Goal: Complete application form

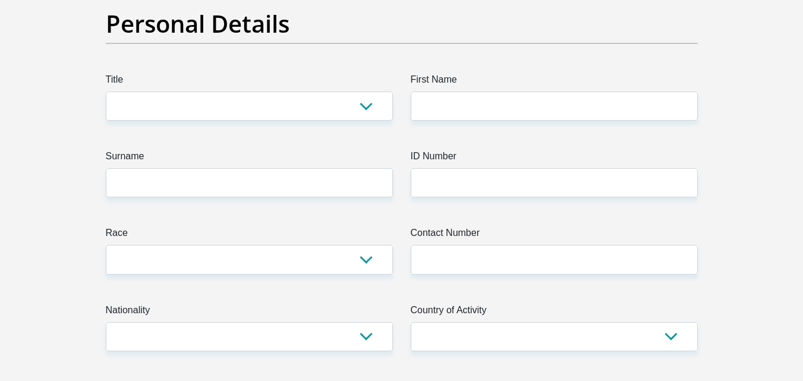
scroll to position [119, 0]
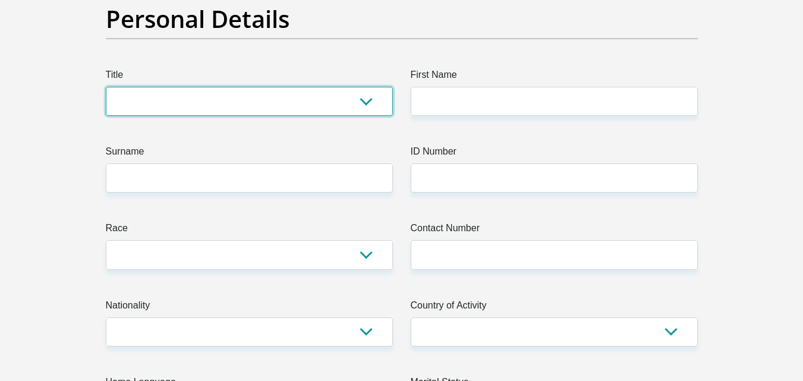
drag, startPoint x: 304, startPoint y: 91, endPoint x: 299, endPoint y: 101, distance: 10.6
click at [304, 91] on select "Mr Ms Mrs Dr [PERSON_NAME]" at bounding box center [249, 101] width 287 height 29
select select "Mr"
click at [106, 87] on select "Mr Ms Mrs Dr [PERSON_NAME]" at bounding box center [249, 101] width 287 height 29
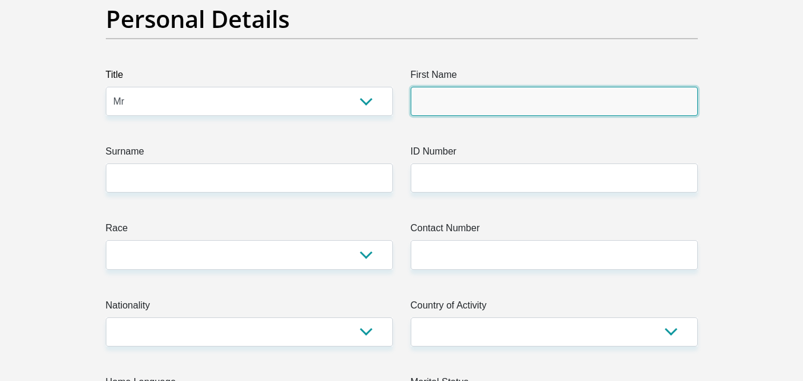
click at [431, 93] on input "First Name" at bounding box center [554, 101] width 287 height 29
type input "Njabulo"
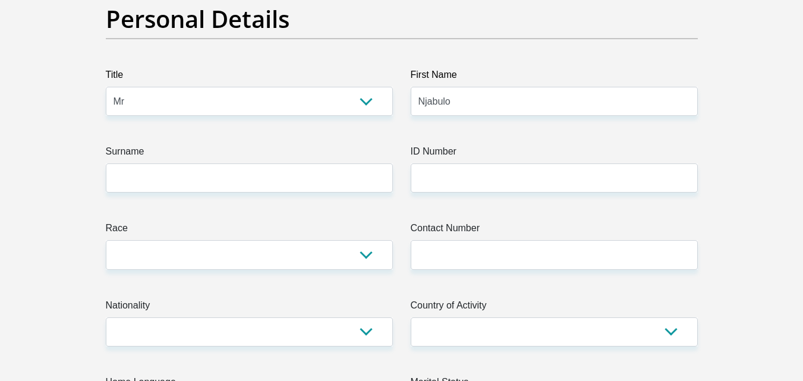
drag, startPoint x: 288, startPoint y: 162, endPoint x: 287, endPoint y: 169, distance: 7.2
click at [287, 163] on label "Surname" at bounding box center [249, 153] width 287 height 19
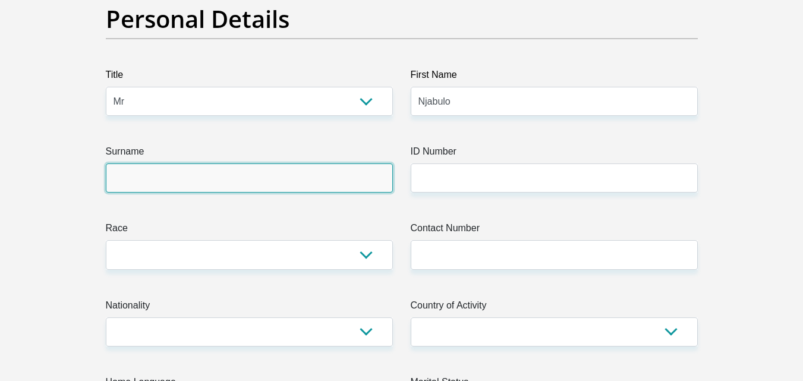
click at [287, 163] on input "Surname" at bounding box center [249, 177] width 287 height 29
click at [282, 182] on input "Surname" at bounding box center [249, 177] width 287 height 29
type input "Njabulo"
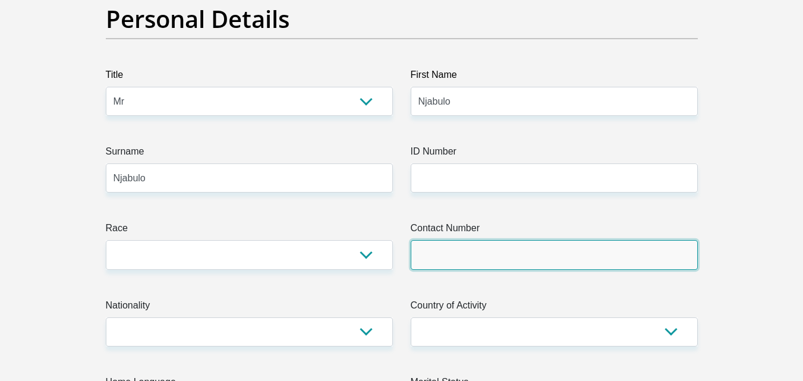
type input "0719728297"
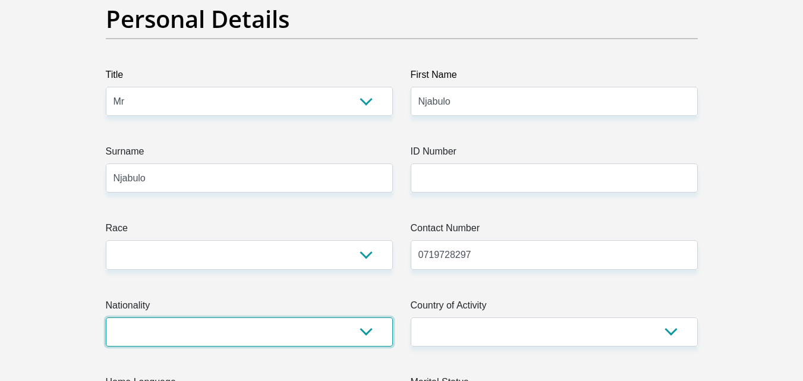
select select "ZAF"
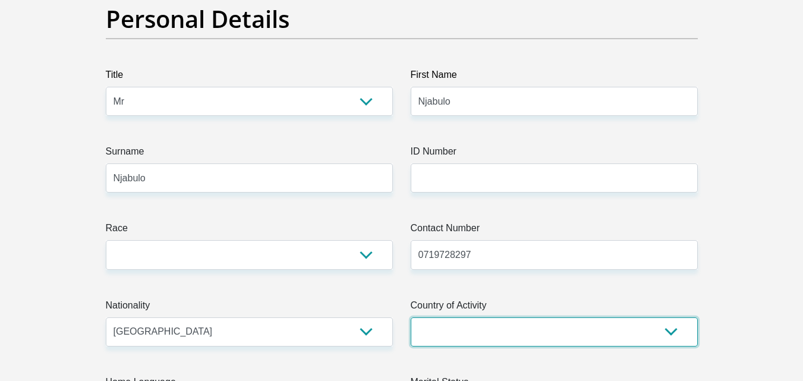
select select "ZAF"
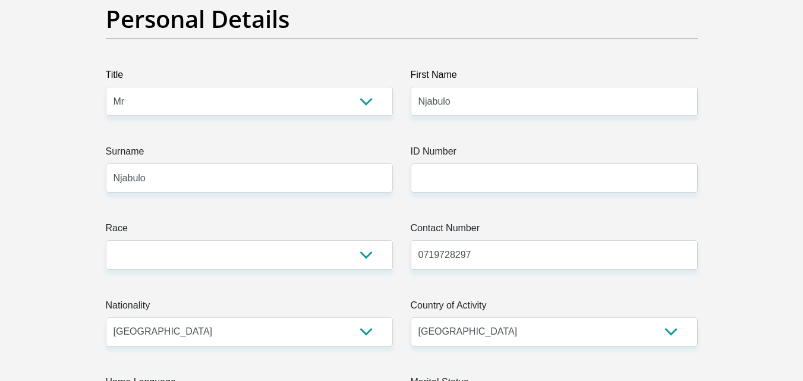
type input "[STREET_ADDRESS]"
type input "[GEOGRAPHIC_DATA]"
type input "2094"
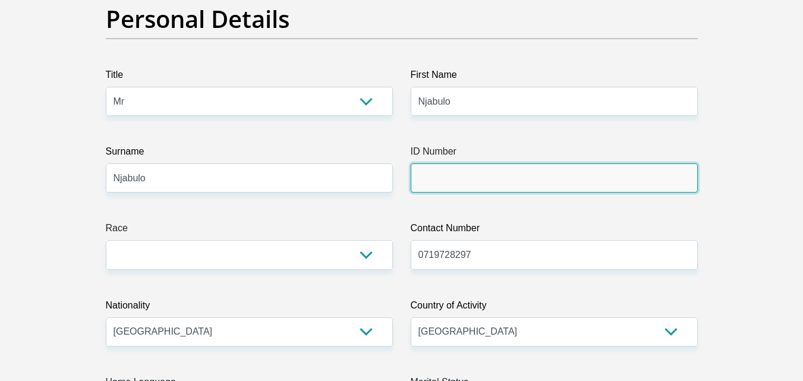
click at [481, 185] on input "ID Number" at bounding box center [554, 177] width 287 height 29
type input "9810245755080"
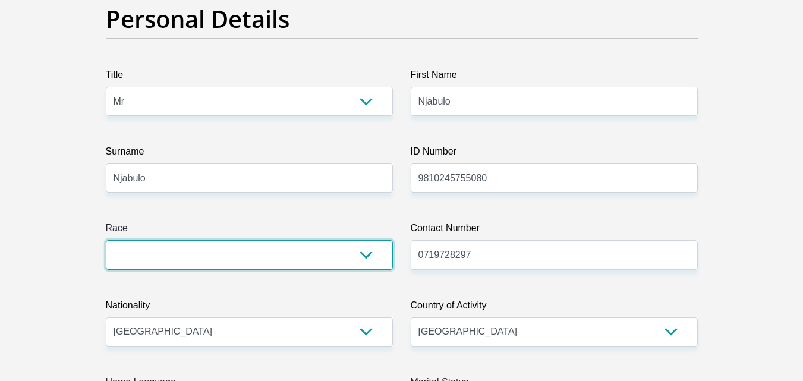
click at [296, 263] on select "Black Coloured Indian White Other" at bounding box center [249, 254] width 287 height 29
select select "1"
click at [106, 240] on select "Black Coloured Indian White Other" at bounding box center [249, 254] width 287 height 29
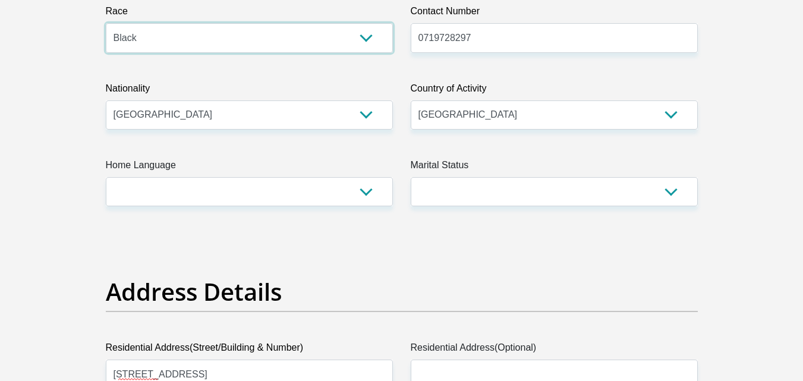
scroll to position [356, 0]
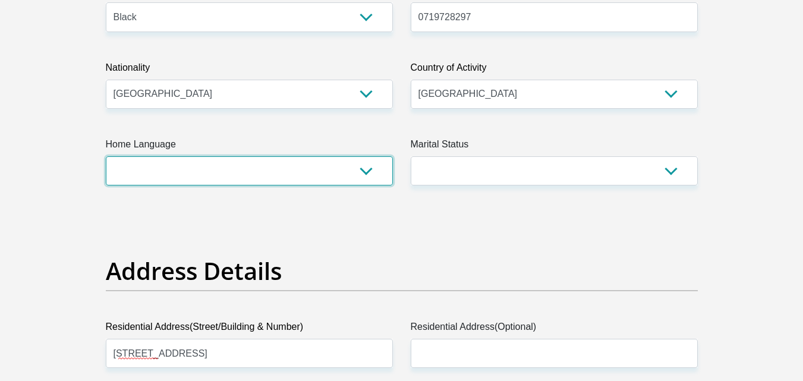
click at [338, 175] on select "Afrikaans English Sepedi South Ndebele Southern Sotho Swati Tsonga Tswana Venda…" at bounding box center [249, 170] width 287 height 29
select select "[DATE]"
click at [106, 156] on select "Afrikaans English Sepedi South Ndebele Southern Sotho Swati Tsonga Tswana Venda…" at bounding box center [249, 170] width 287 height 29
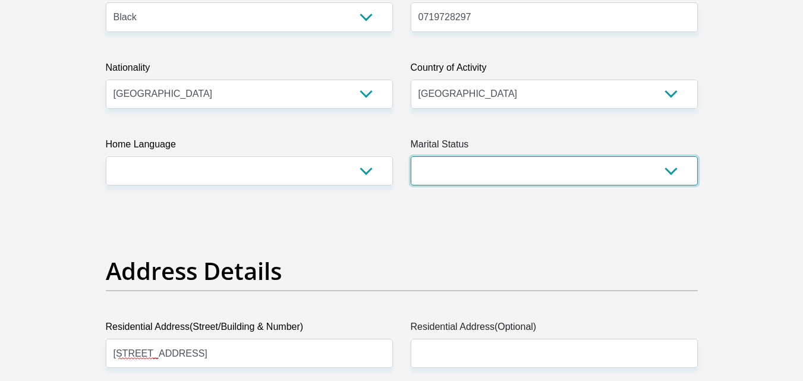
drag, startPoint x: 491, startPoint y: 175, endPoint x: 491, endPoint y: 184, distance: 9.5
click at [491, 175] on select "Married ANC Single Divorced Widowed Married COP or Customary Law" at bounding box center [554, 170] width 287 height 29
select select "2"
click at [411, 156] on select "Married ANC Single Divorced Widowed Married COP or Customary Law" at bounding box center [554, 170] width 287 height 29
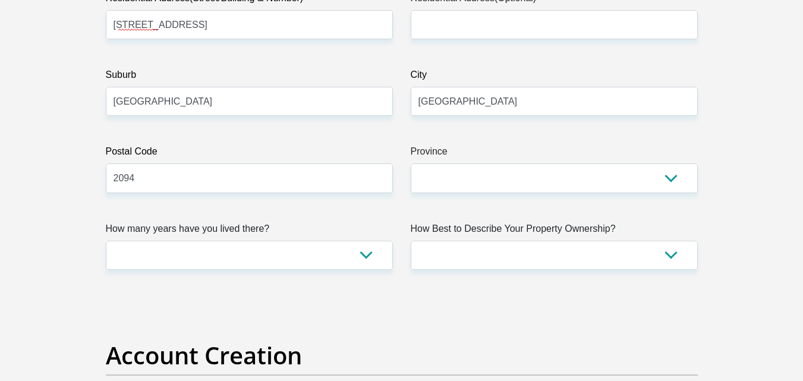
scroll to position [713, 0]
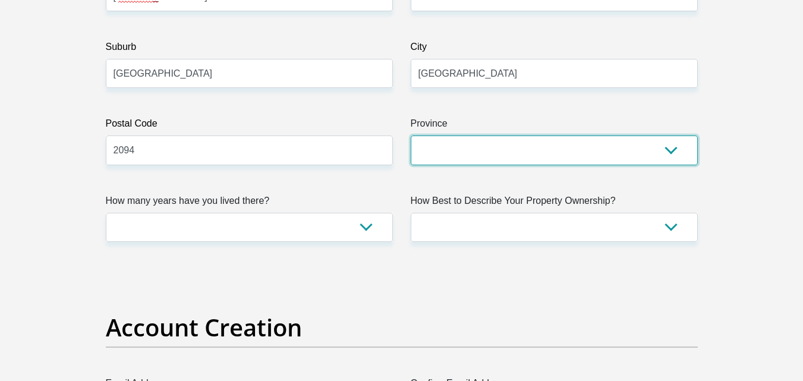
click at [492, 144] on select "Eastern Cape Free State [GEOGRAPHIC_DATA] [GEOGRAPHIC_DATA][DATE] [GEOGRAPHIC_D…" at bounding box center [554, 149] width 287 height 29
select select "Gauteng"
click at [411, 135] on select "Eastern Cape Free State [GEOGRAPHIC_DATA] [GEOGRAPHIC_DATA][DATE] [GEOGRAPHIC_D…" at bounding box center [554, 149] width 287 height 29
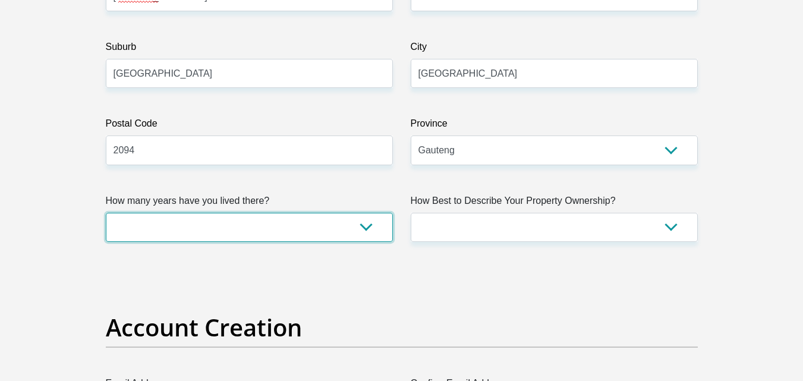
click at [326, 232] on select "less than 1 year 1-3 years 3-5 years 5+ years" at bounding box center [249, 227] width 287 height 29
select select "0"
click at [106, 213] on select "less than 1 year 1-3 years 3-5 years 5+ years" at bounding box center [249, 227] width 287 height 29
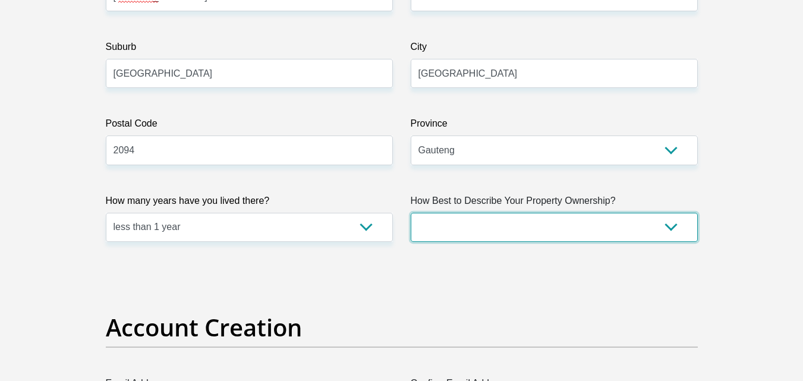
click at [436, 216] on select "Owned Rented Family Owned Company Dwelling" at bounding box center [554, 227] width 287 height 29
select select "Rented"
click at [411, 213] on select "Owned Rented Family Owned Company Dwelling" at bounding box center [554, 227] width 287 height 29
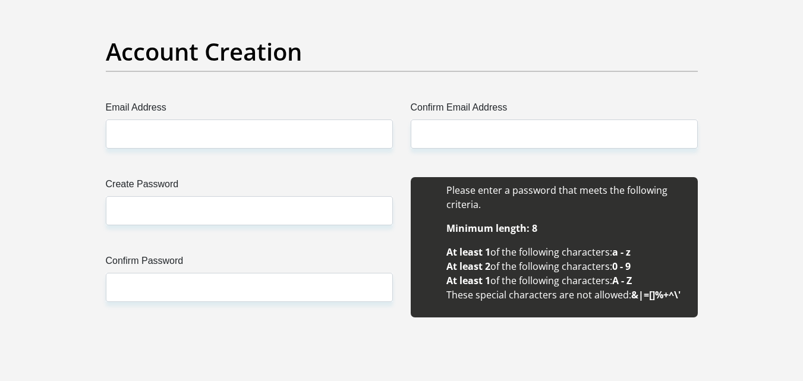
scroll to position [1069, 0]
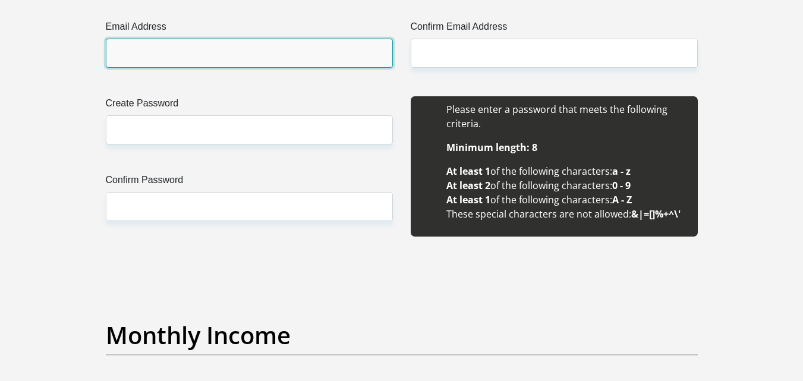
click at [172, 56] on input "Email Address" at bounding box center [249, 53] width 287 height 29
type input "[EMAIL_ADDRESS][DOMAIN_NAME]"
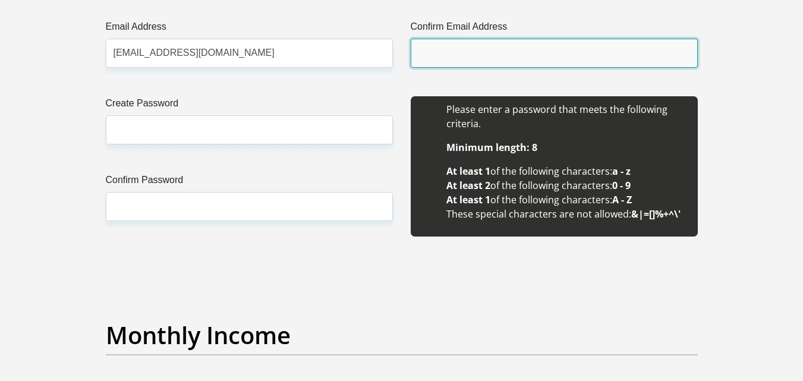
type input "[EMAIL_ADDRESS][DOMAIN_NAME]"
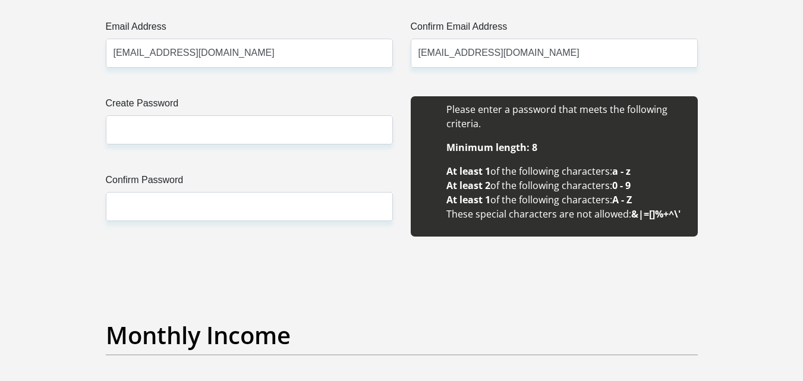
type input "Njabulo"
type input "0719728297"
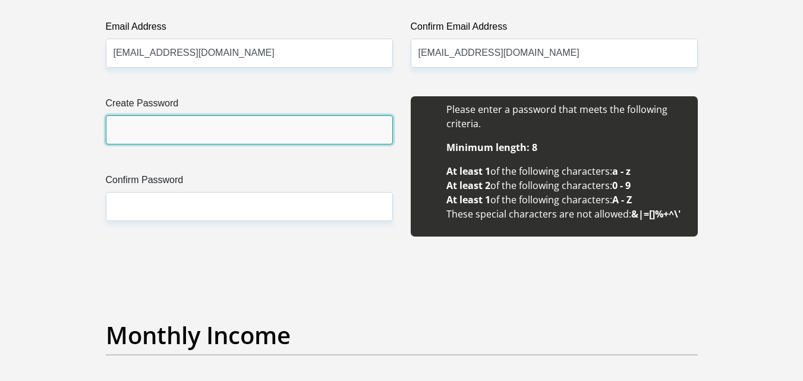
click at [223, 143] on input "Create Password" at bounding box center [249, 129] width 287 height 29
type input "N2jabulo!98"
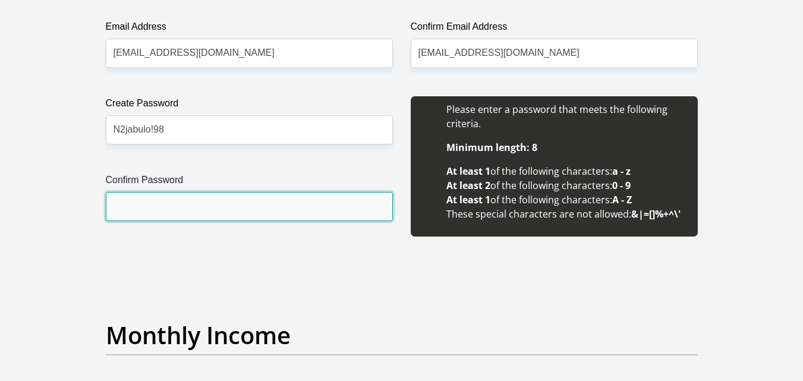
click at [227, 210] on input "Confirm Password" at bounding box center [249, 206] width 287 height 29
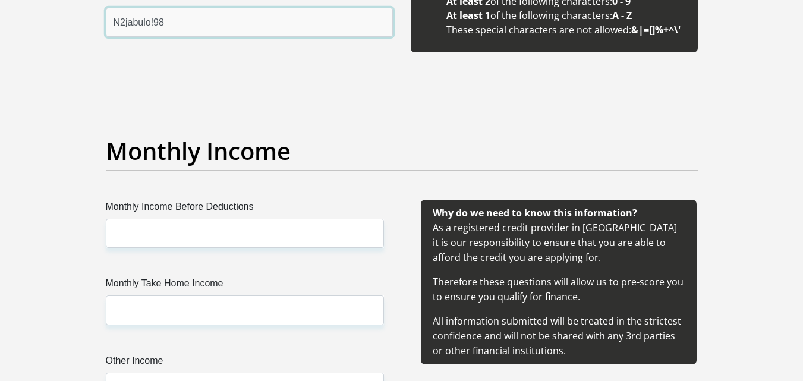
scroll to position [1367, 0]
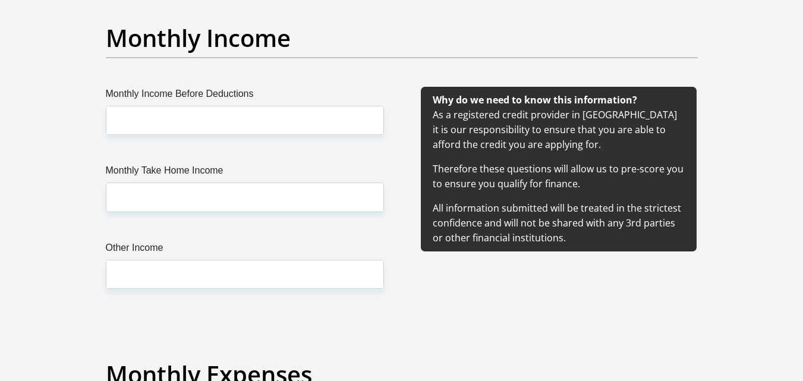
type input "N2jabulo!98"
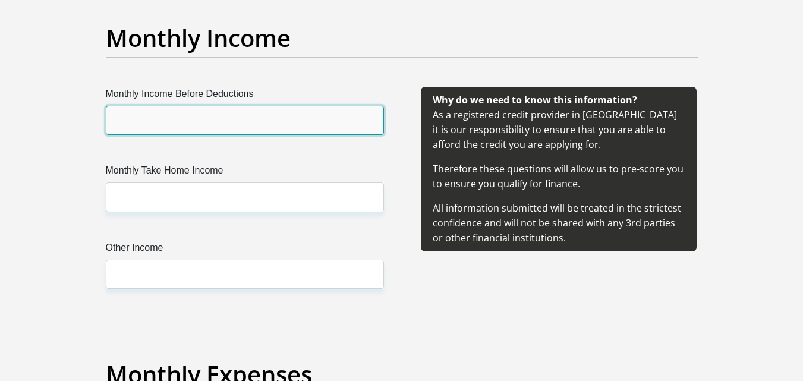
click at [187, 112] on input "Monthly Income Before Deductions" at bounding box center [245, 120] width 278 height 29
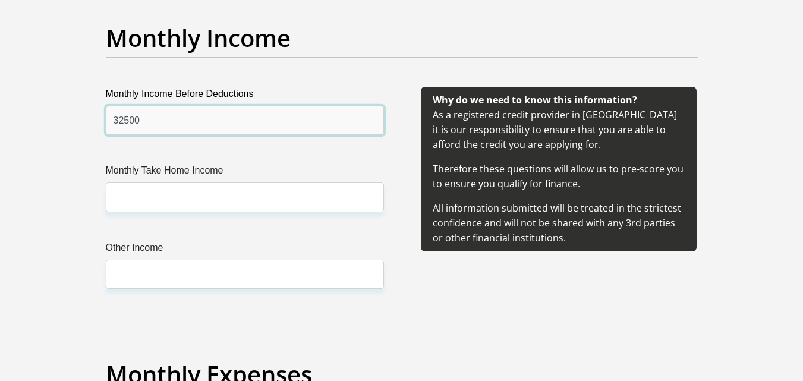
type input "32500"
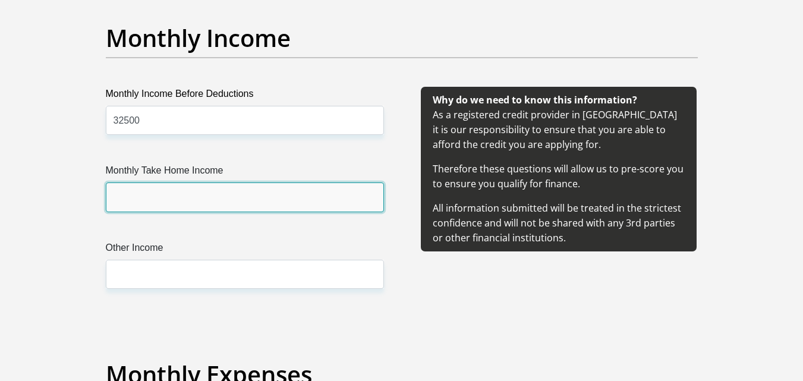
click at [217, 206] on input "Monthly Take Home Income" at bounding box center [245, 196] width 278 height 29
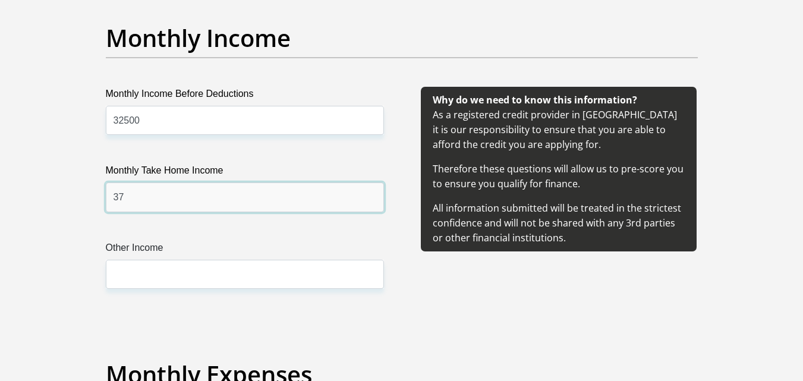
type input "3"
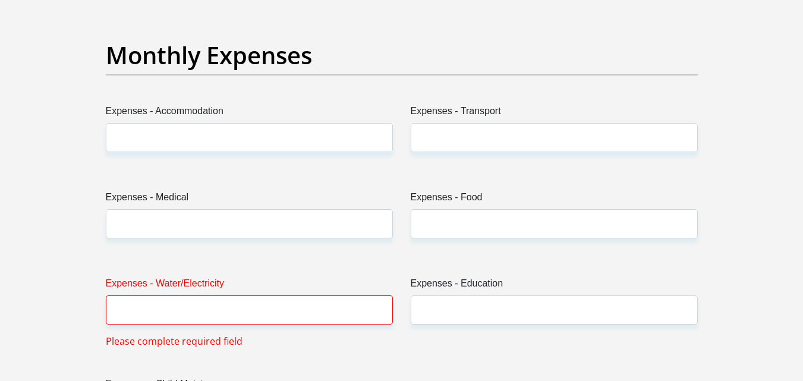
scroll to position [1723, 0]
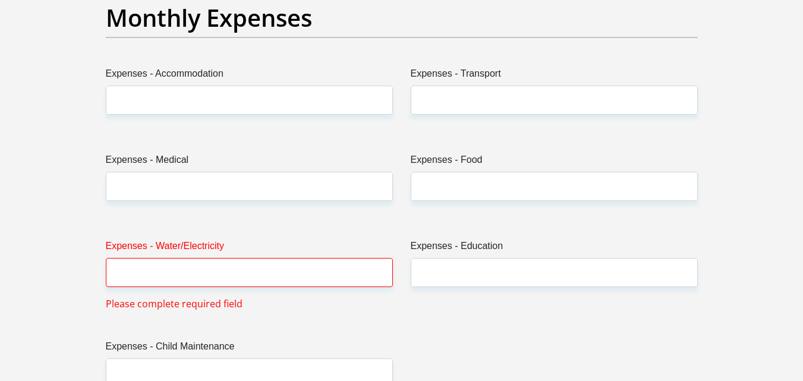
type input "27000"
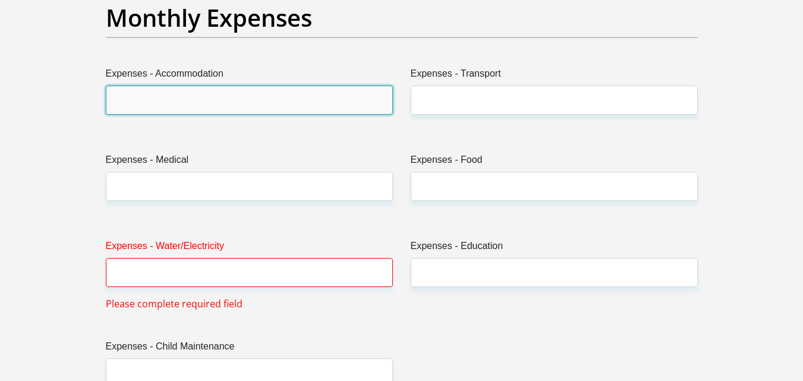
click at [184, 94] on input "Expenses - Accommodation" at bounding box center [249, 100] width 287 height 29
type input "2500"
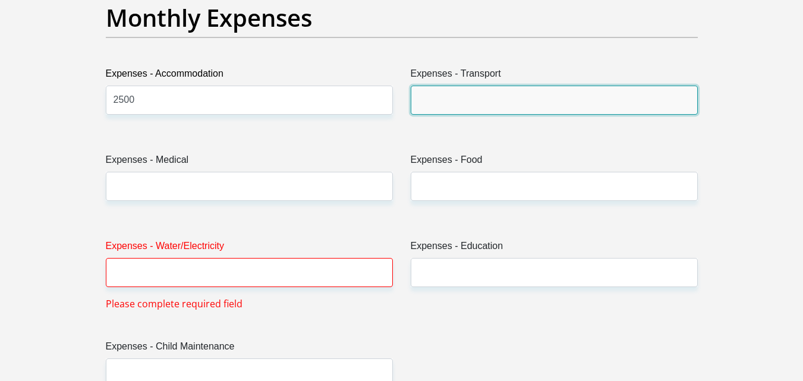
click at [438, 104] on input "Expenses - Transport" at bounding box center [554, 100] width 287 height 29
type input "8700"
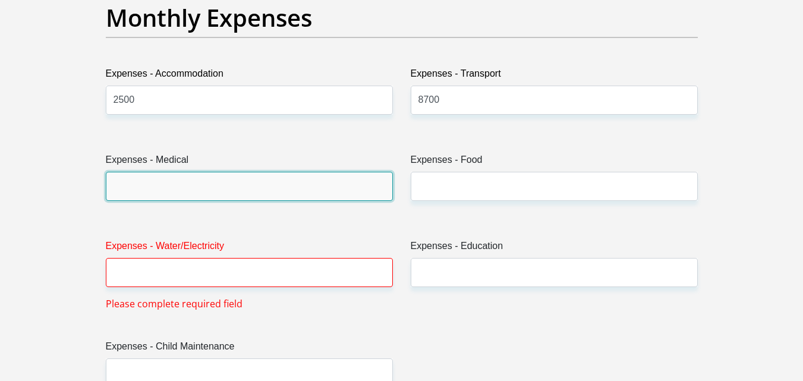
click at [295, 180] on input "Expenses - Medical" at bounding box center [249, 186] width 287 height 29
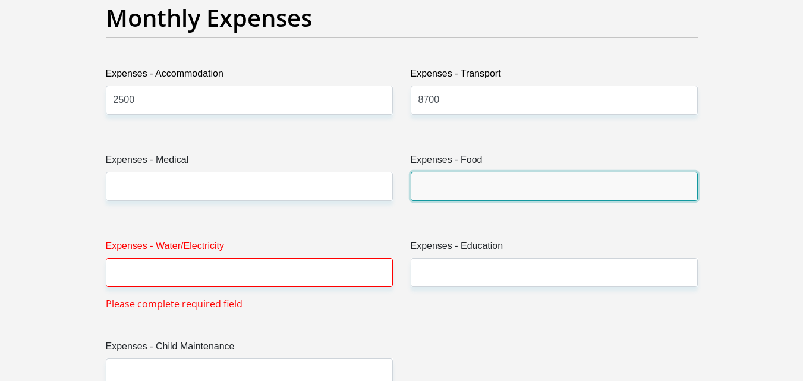
click at [450, 194] on input "Expenses - Food" at bounding box center [554, 186] width 287 height 29
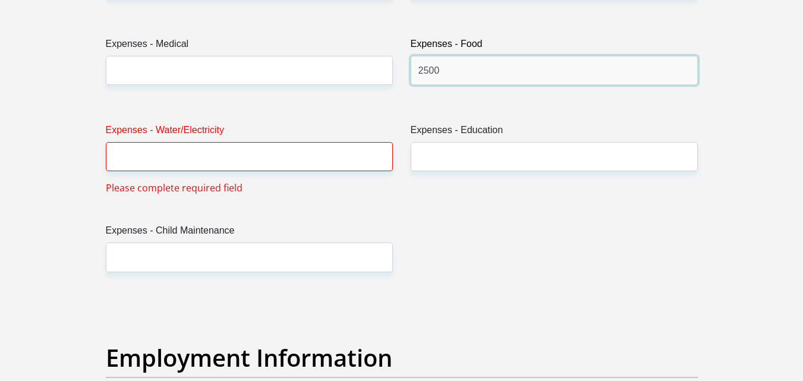
scroll to position [1842, 0]
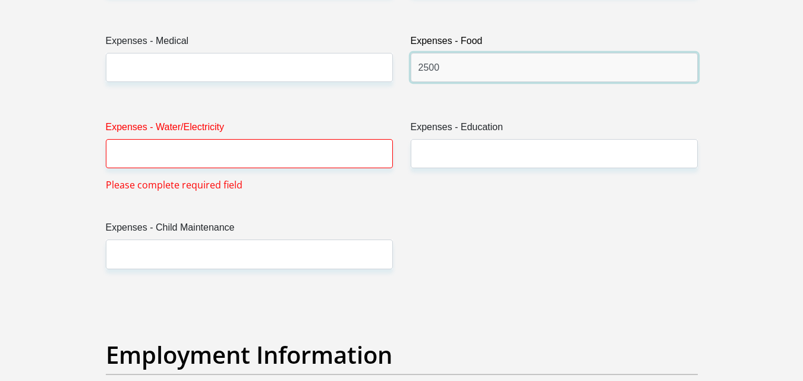
type input "2500"
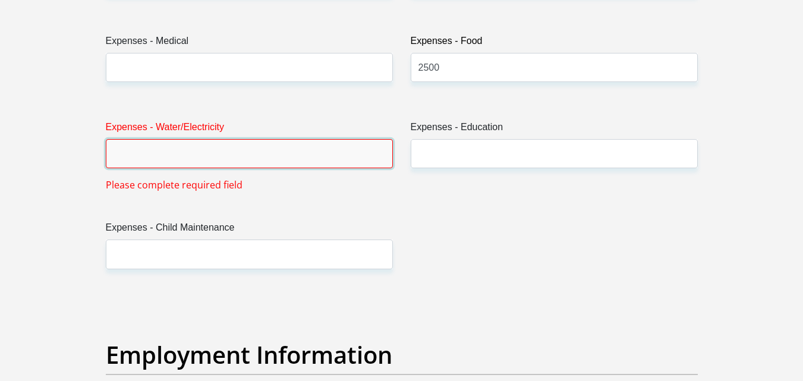
click at [215, 157] on input "Expenses - Water/Electricity" at bounding box center [249, 153] width 287 height 29
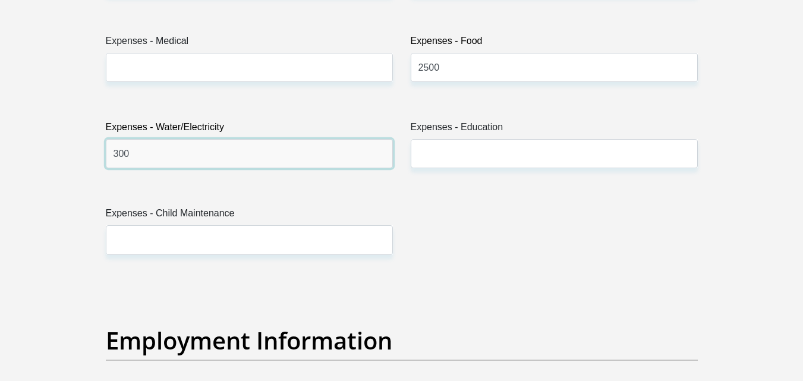
type input "300"
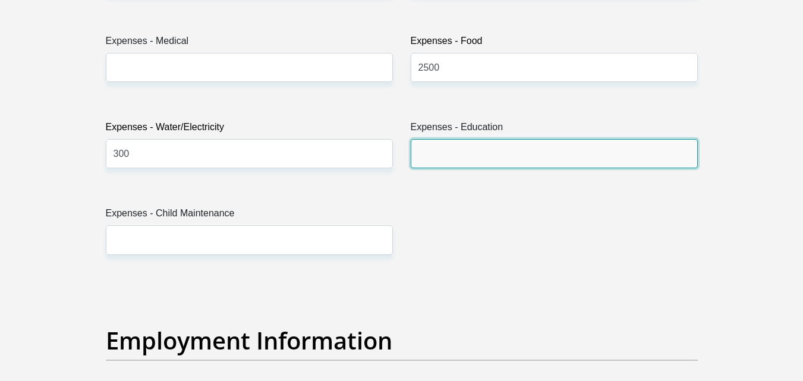
click at [468, 152] on input "Expenses - Education" at bounding box center [554, 153] width 287 height 29
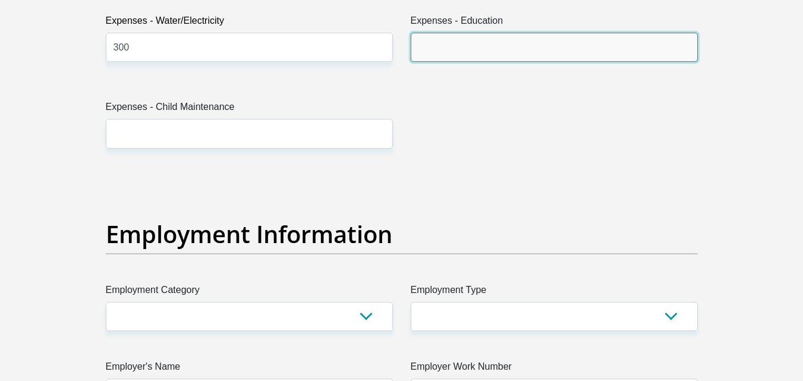
scroll to position [1961, 0]
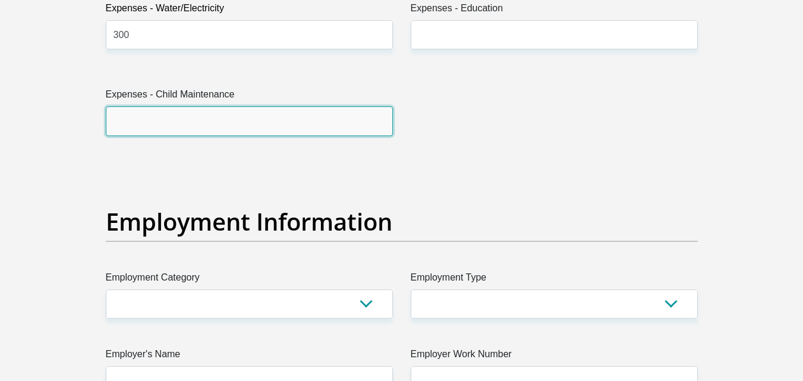
click at [156, 119] on input "Expenses - Child Maintenance" at bounding box center [249, 120] width 287 height 29
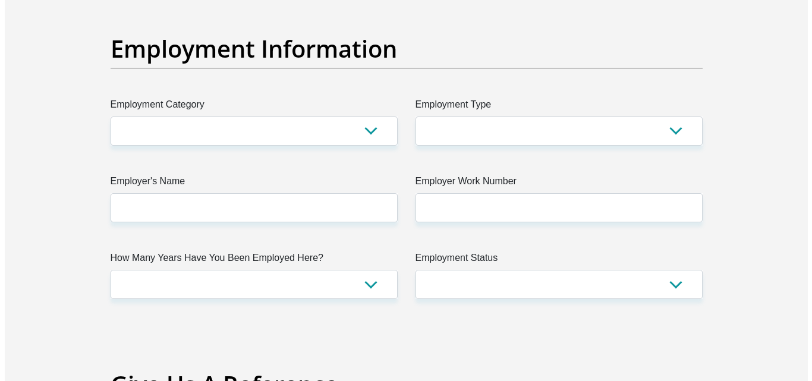
scroll to position [2139, 0]
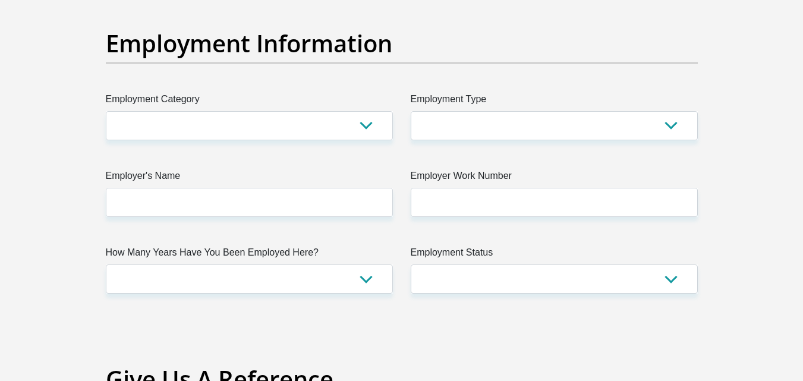
type input "500"
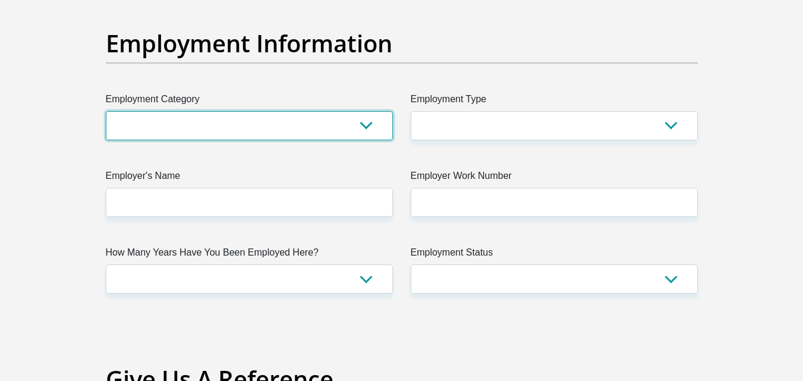
click at [213, 130] on select "AGRICULTURE ALCOHOL & TOBACCO CONSTRUCTION MATERIALS METALLURGY EQUIPMENT FOR R…" at bounding box center [249, 125] width 287 height 29
click at [178, 126] on select "AGRICULTURE ALCOHOL & TOBACCO CONSTRUCTION MATERIALS METALLURGY EQUIPMENT FOR R…" at bounding box center [249, 125] width 287 height 29
click at [211, 124] on select "AGRICULTURE ALCOHOL & TOBACCO CONSTRUCTION MATERIALS METALLURGY EQUIPMENT FOR R…" at bounding box center [249, 125] width 287 height 29
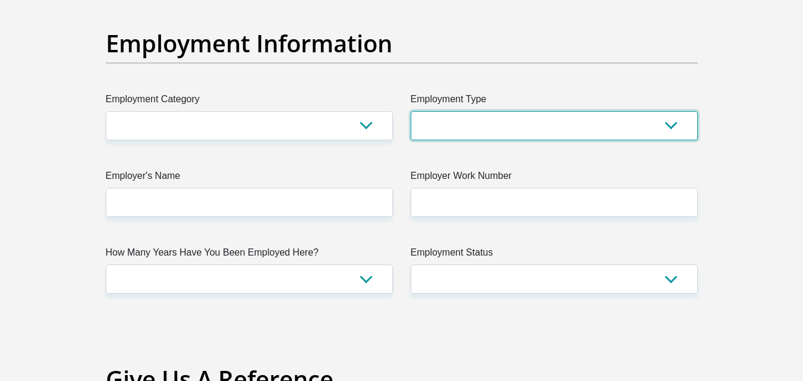
click at [569, 122] on select "College/Lecturer Craft Seller Creative Driver Executive Farmer Forces - Non Com…" at bounding box center [554, 125] width 287 height 29
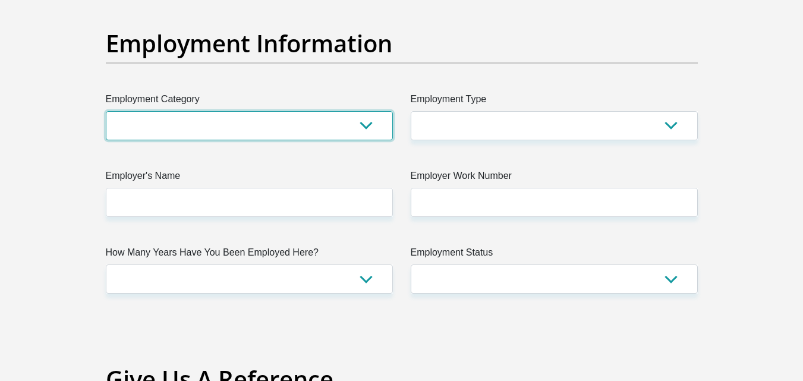
click at [228, 131] on select "AGRICULTURE ALCOHOL & TOBACCO CONSTRUCTION MATERIALS METALLURGY EQUIPMENT FOR R…" at bounding box center [249, 125] width 287 height 29
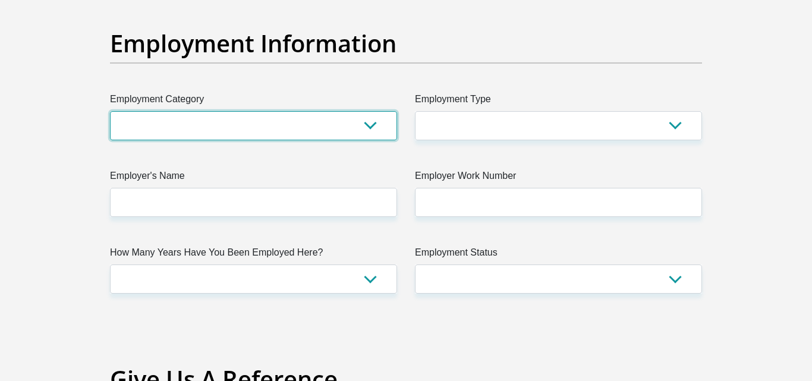
click at [152, 115] on select "AGRICULTURE ALCOHOL & TOBACCO CONSTRUCTION MATERIALS METALLURGY EQUIPMENT FOR R…" at bounding box center [253, 125] width 287 height 29
select select "53"
click at [110, 111] on select "AGRICULTURE ALCOHOL & TOBACCO CONSTRUCTION MATERIALS METALLURGY EQUIPMENT FOR R…" at bounding box center [253, 125] width 287 height 29
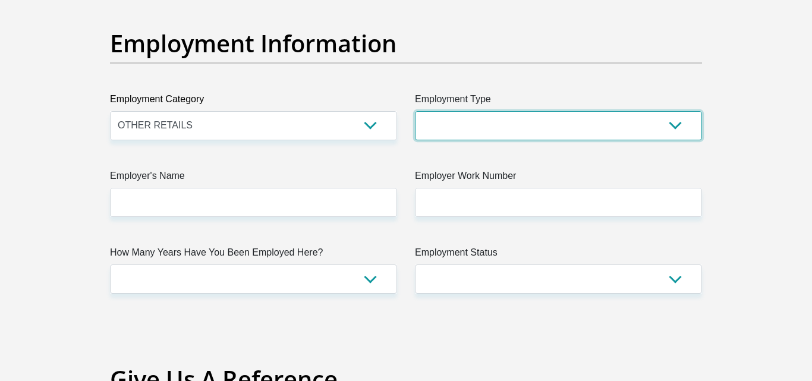
click at [478, 128] on select "College/Lecturer Craft Seller Creative Driver Executive Farmer Forces - Non Com…" at bounding box center [558, 125] width 287 height 29
select select "Unknown/Other"
click at [415, 111] on select "College/Lecturer Craft Seller Creative Driver Executive Farmer Forces - Non Com…" at bounding box center [558, 125] width 287 height 29
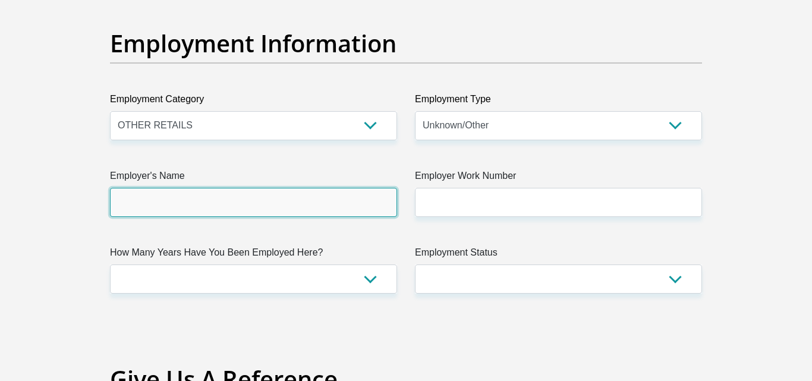
click at [259, 195] on input "Employer's Name" at bounding box center [253, 202] width 287 height 29
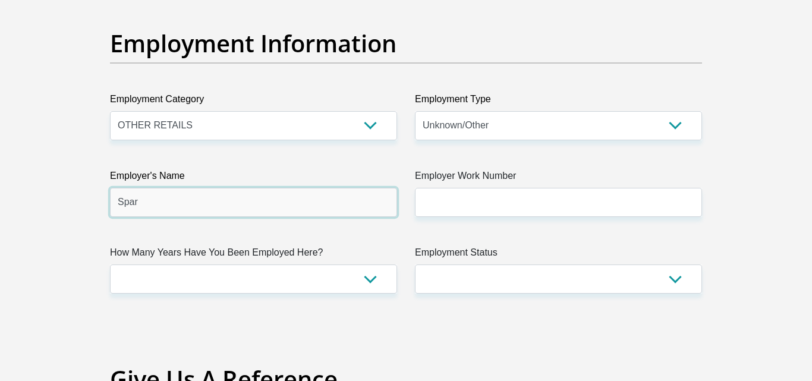
type input "Spar"
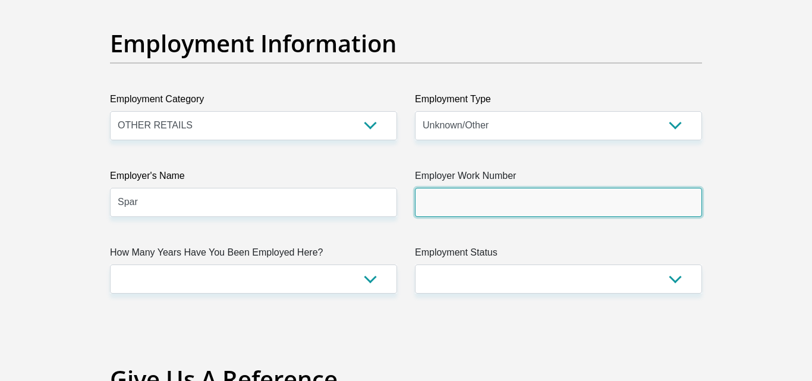
click at [448, 203] on input "Employer Work Number" at bounding box center [558, 202] width 287 height 29
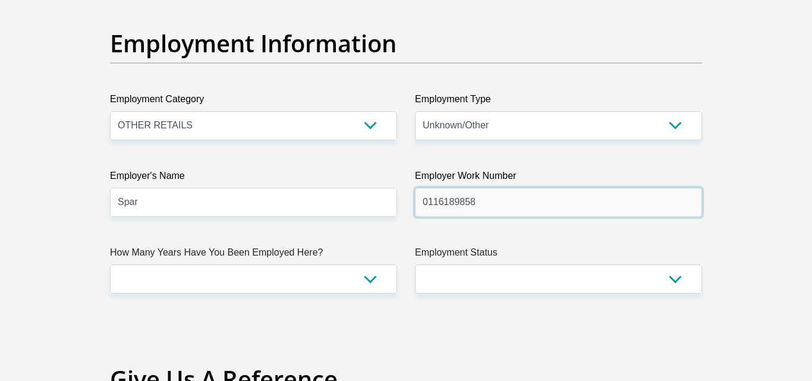
type input "0116189858"
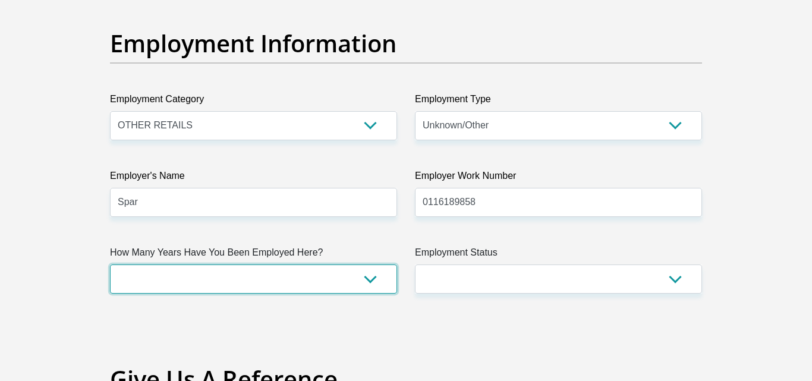
click at [268, 278] on select "less than 1 year 1-3 years 3-5 years 5+ years" at bounding box center [253, 278] width 287 height 29
select select "6"
click at [110, 264] on select "less than 1 year 1-3 years 3-5 years 5+ years" at bounding box center [253, 278] width 287 height 29
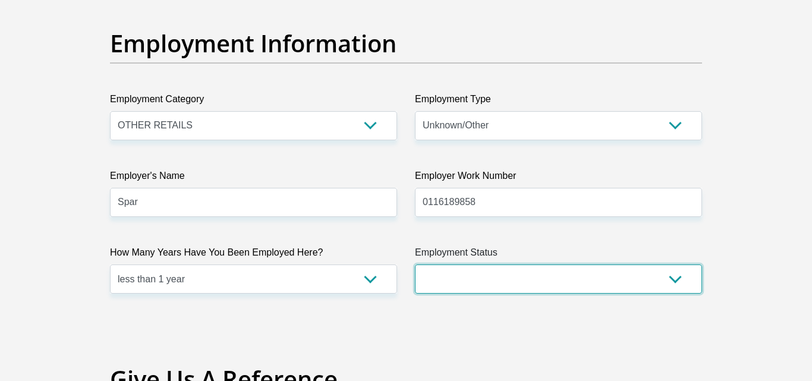
click at [473, 279] on select "Permanent/Full-time Part-time/Casual [DEMOGRAPHIC_DATA] Worker Self-Employed Ho…" at bounding box center [558, 278] width 287 height 29
select select "1"
click at [415, 264] on select "Permanent/Full-time Part-time/Casual [DEMOGRAPHIC_DATA] Worker Self-Employed Ho…" at bounding box center [558, 278] width 287 height 29
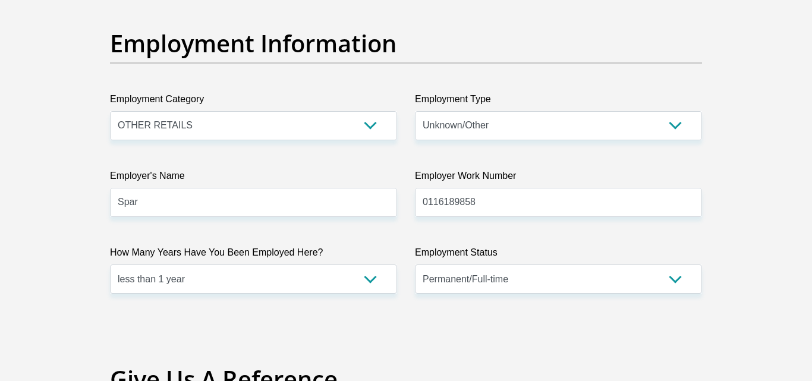
click at [315, 205] on input "Spar" at bounding box center [253, 202] width 287 height 29
click at [482, 365] on h2 "Give Us A Reference" at bounding box center [406, 379] width 592 height 29
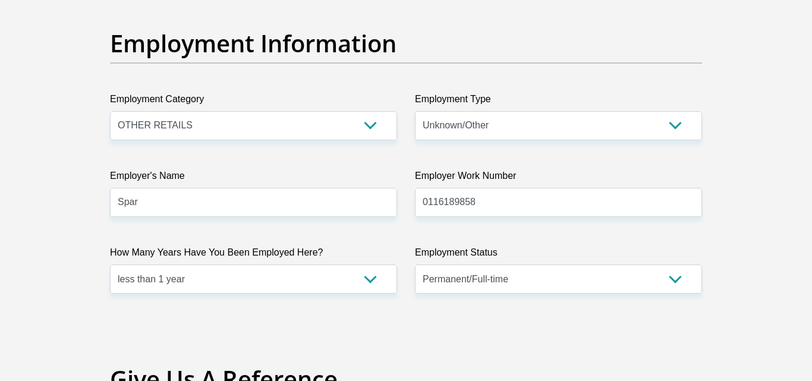
click at [706, 49] on div "Employment Information" at bounding box center [406, 60] width 610 height 63
click at [471, 123] on select "College/Lecturer Craft Seller Creative Driver Executive Farmer Forces - Non Com…" at bounding box center [558, 125] width 287 height 29
select select "Vegetable Seller"
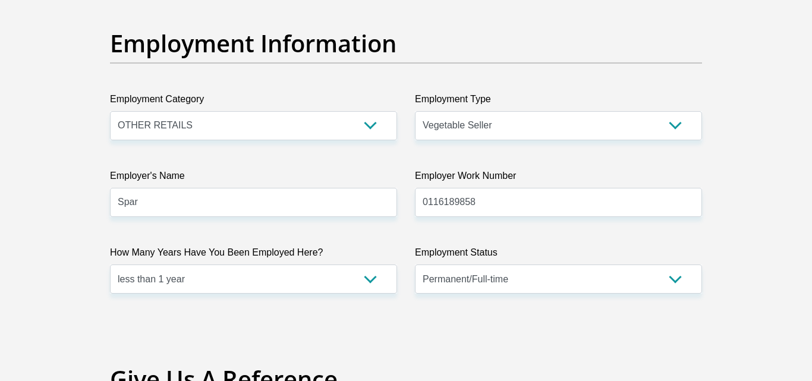
drag, startPoint x: 7, startPoint y: 52, endPoint x: 61, endPoint y: 70, distance: 56.6
